Goal: Information Seeking & Learning: Learn about a topic

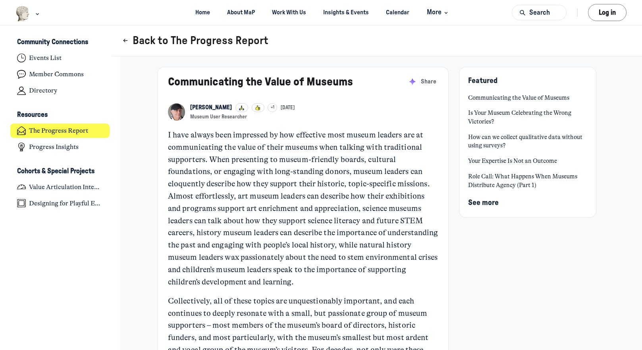
click at [146, 41] on button "Back to The Progress Report" at bounding box center [195, 40] width 146 height 13
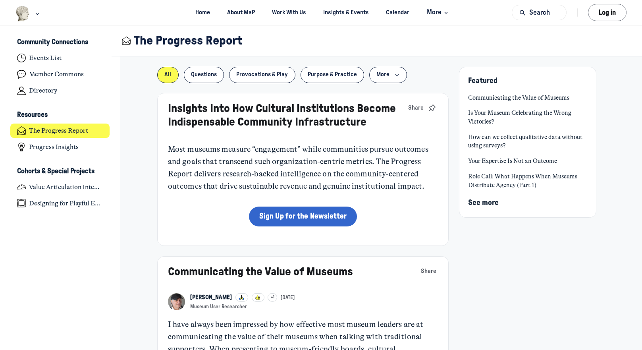
click at [256, 274] on link "Communicating the Value of Museums" at bounding box center [260, 272] width 185 height 12
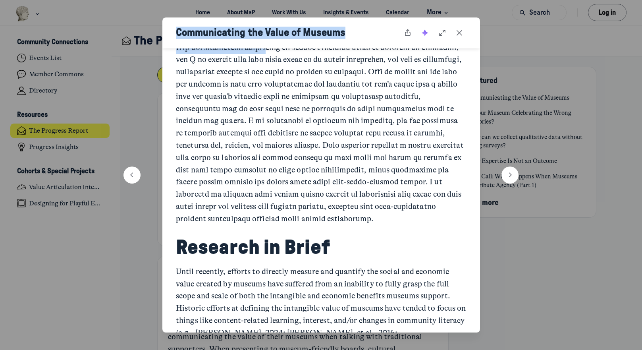
scroll to position [366, 0]
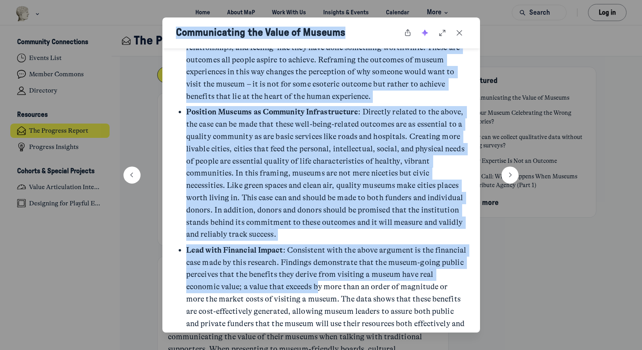
drag, startPoint x: 176, startPoint y: 33, endPoint x: 362, endPoint y: 311, distance: 334.4
click at [353, 313] on div "Communicating the Value of Museums [PERSON_NAME] [PERSON_NAME] +1 [DATE] Museum…" at bounding box center [321, 174] width 318 height 315
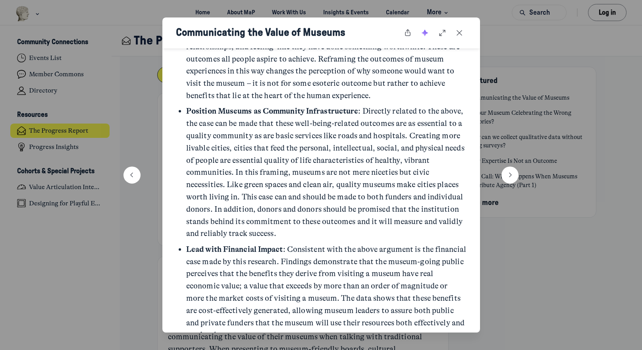
click at [362, 312] on p "Lead with Financial Impact : Consistent with the above argument is the financia…" at bounding box center [326, 292] width 280 height 98
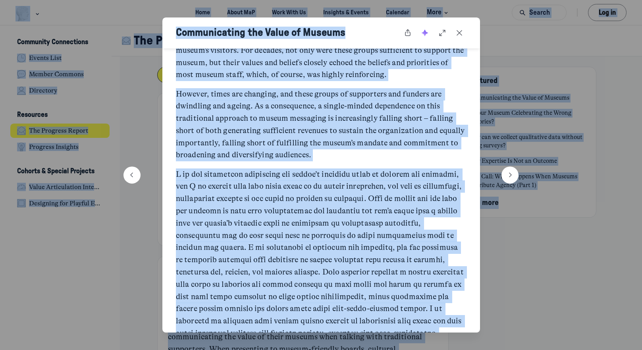
scroll to position [0, 0]
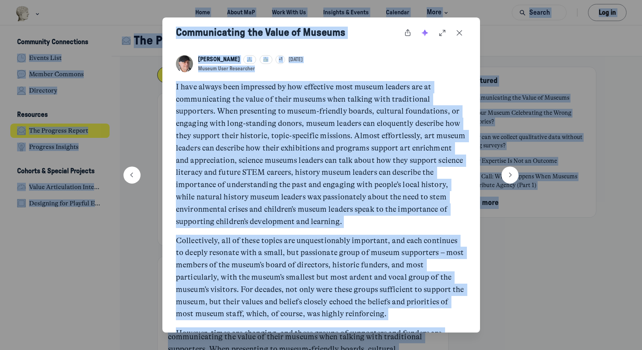
drag, startPoint x: 390, startPoint y: 231, endPoint x: 195, endPoint y: 34, distance: 277.4
click at [50, 0] on html "Home About MaP Work With Us Insights & Events Calendar More Search Log in M Mus…" at bounding box center [321, 175] width 642 height 350
copy body "Lore Ipsum DoL Sita Cons Ad Elitsedd & Eiusmo Temporin Utla Etdolo Mag al E Adm…"
